Goal: Task Accomplishment & Management: Complete application form

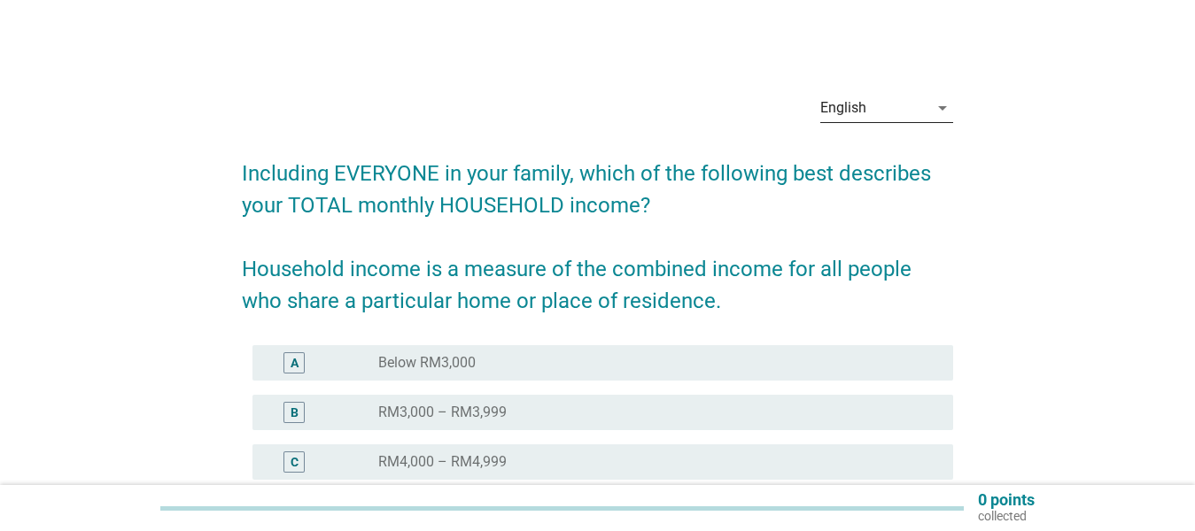
click at [863, 105] on div "English" at bounding box center [843, 108] width 46 height 16
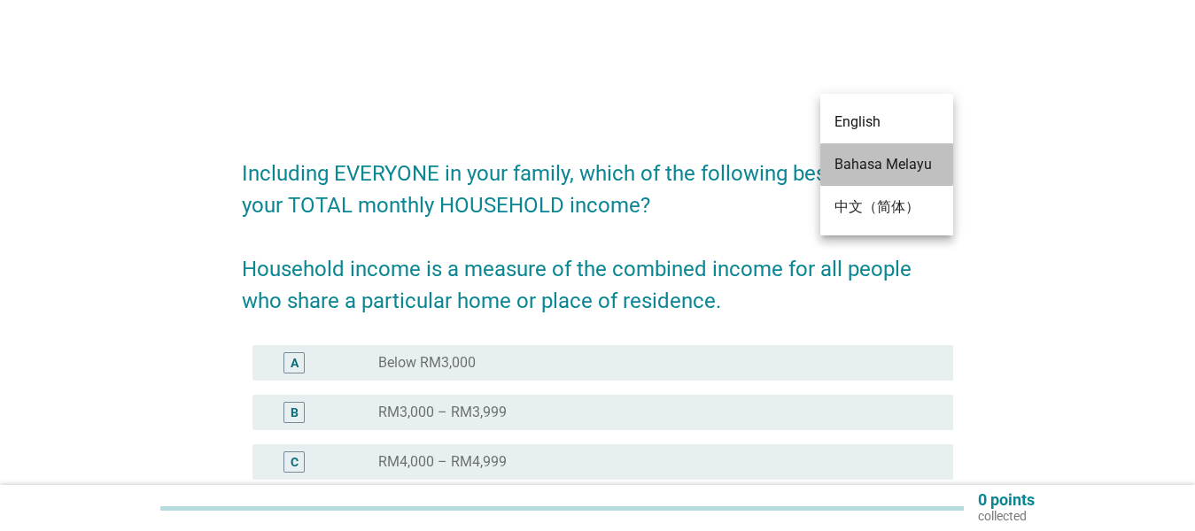
click at [859, 154] on div "Bahasa Melayu" at bounding box center [886, 164] width 104 height 21
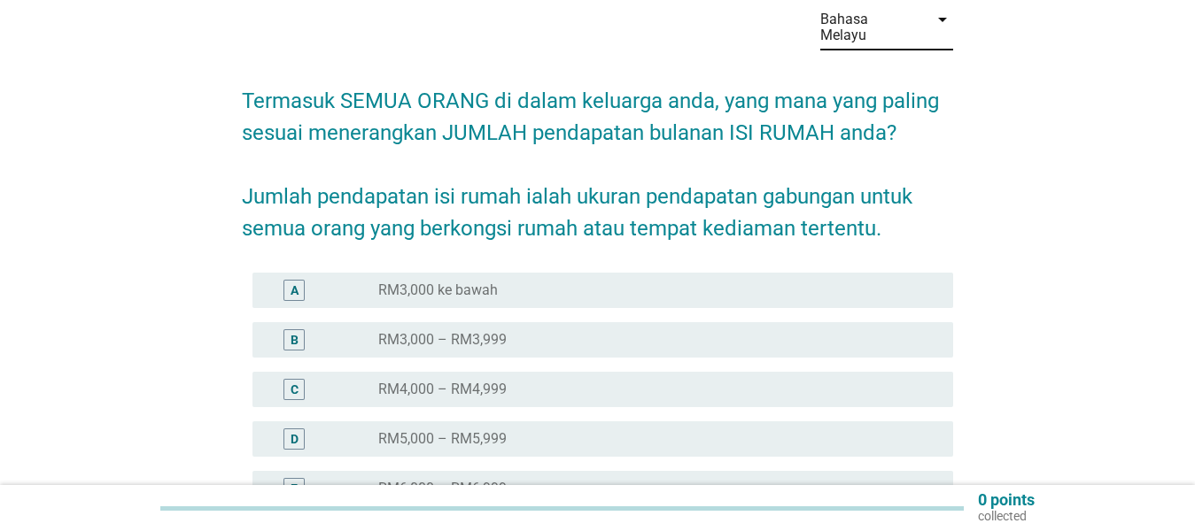
scroll to position [177, 0]
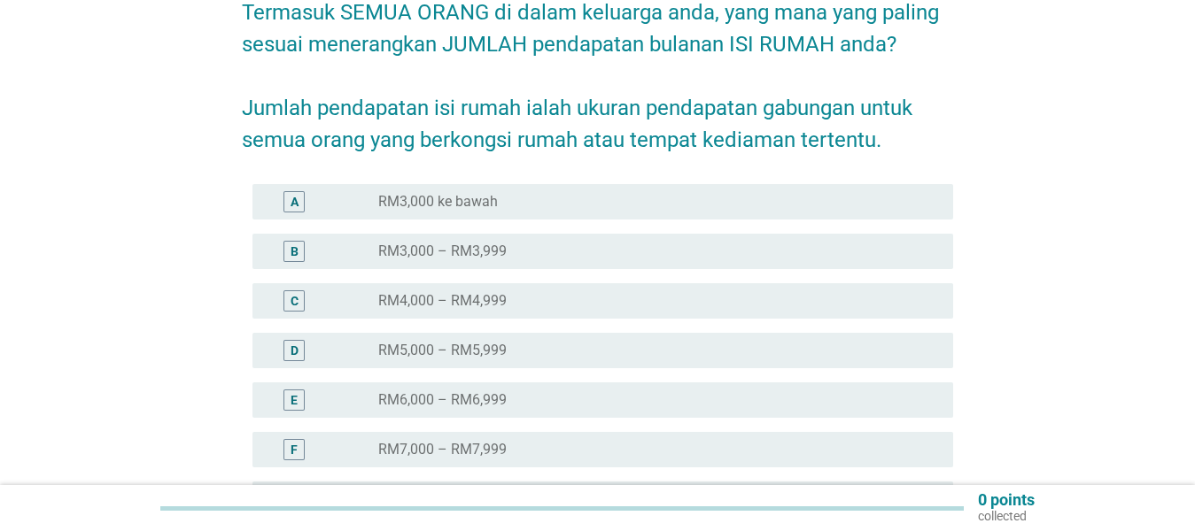
click at [566, 210] on div "radio_button_unchecked RM3,000 ke bawah" at bounding box center [651, 202] width 546 height 18
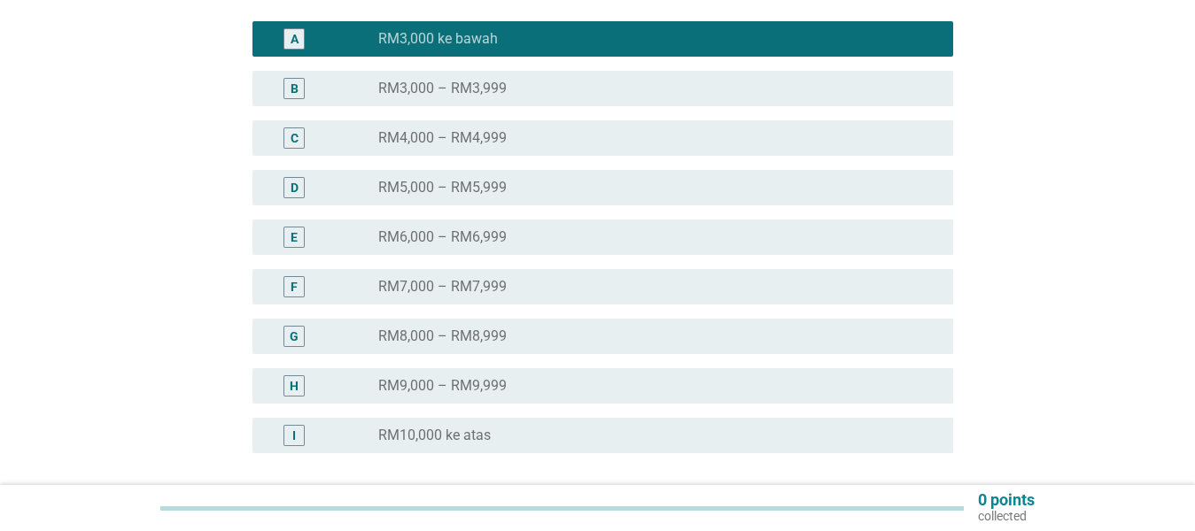
scroll to position [494, 0]
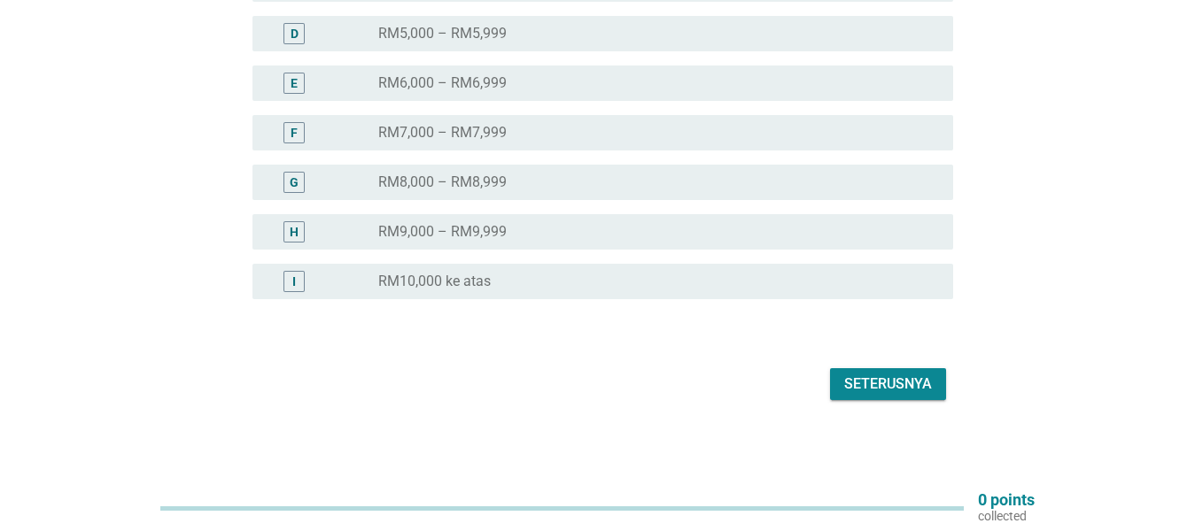
click at [892, 381] on div "Seterusnya" at bounding box center [888, 384] width 88 height 21
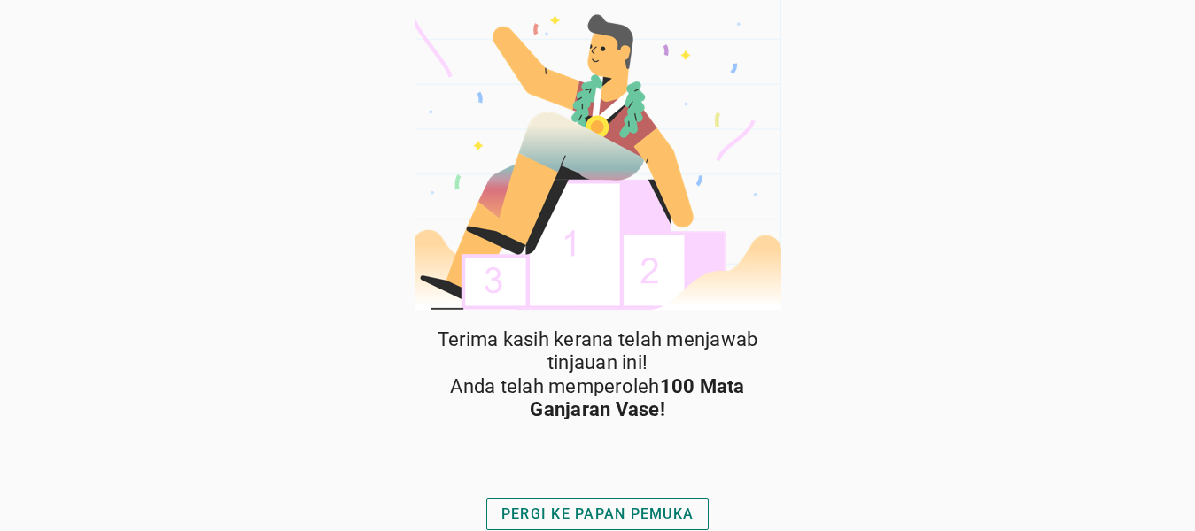
click at [650, 502] on button "PERGI KE PAPAN PEMUKA" at bounding box center [597, 515] width 222 height 32
click at [645, 504] on div "PERGI KE PAPAN PEMUKA" at bounding box center [597, 514] width 192 height 21
